Goal: Information Seeking & Learning: Learn about a topic

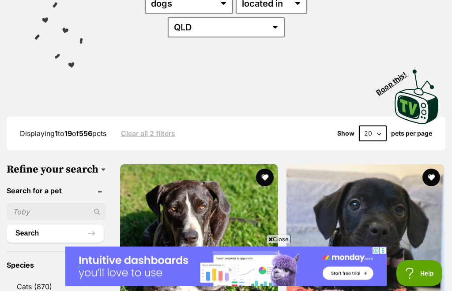
scroll to position [145, 0]
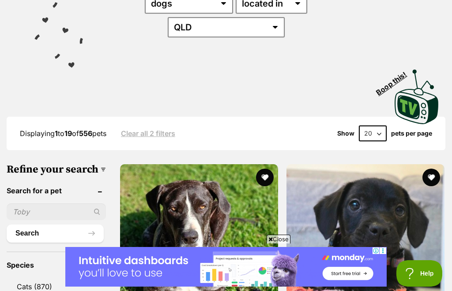
click at [378, 126] on select "20 40 60" at bounding box center [373, 134] width 28 height 16
select select "60"
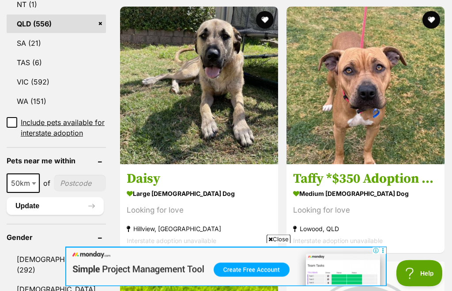
click at [71, 192] on input"] "postcode" at bounding box center [80, 184] width 52 height 17
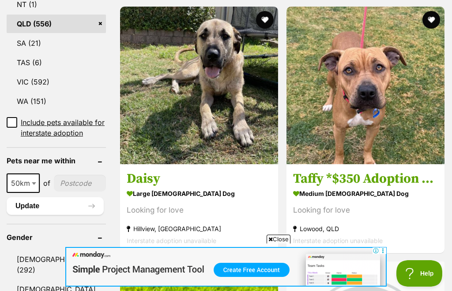
scroll to position [558, 0]
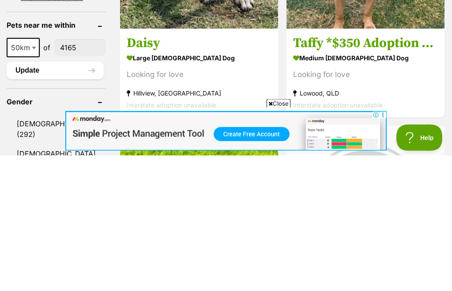
type input"] "4165"
click at [34, 198] on button "Update" at bounding box center [55, 207] width 97 height 18
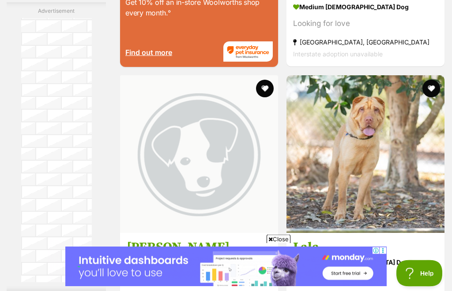
scroll to position [1828, 0]
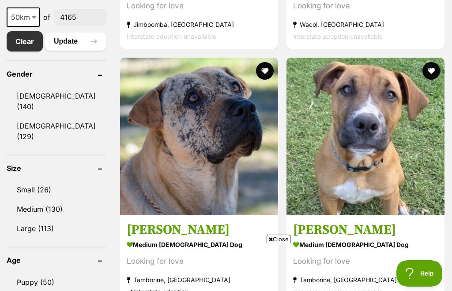
scroll to position [451, 0]
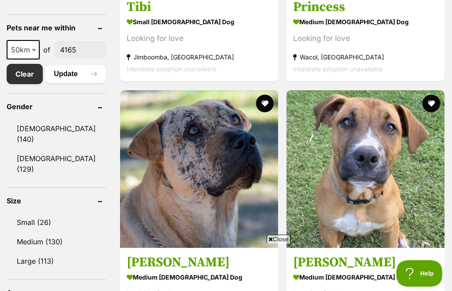
click at [293, 254] on h3 "Tucker" at bounding box center [365, 262] width 145 height 17
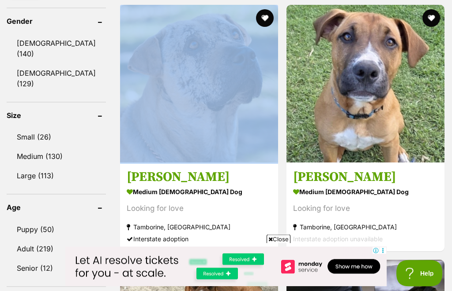
scroll to position [536, 0]
click at [40, 259] on link "Senior (12)" at bounding box center [56, 268] width 99 height 19
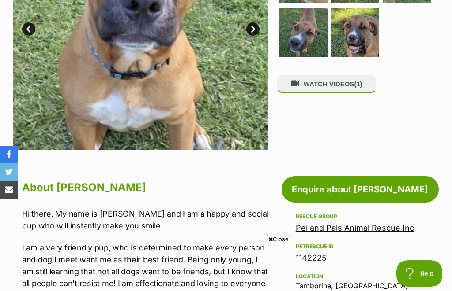
scroll to position [282, 0]
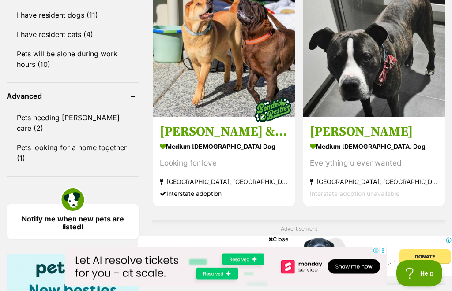
scroll to position [885, 0]
